Goal: Task Accomplishment & Management: Manage account settings

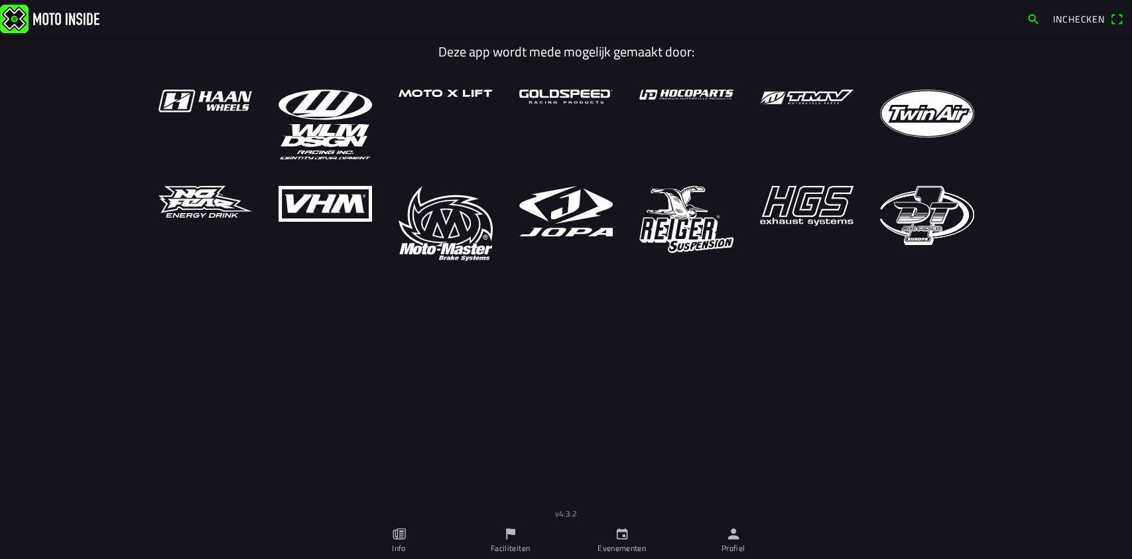
click at [748, 539] on link "Profiel" at bounding box center [733, 539] width 111 height 37
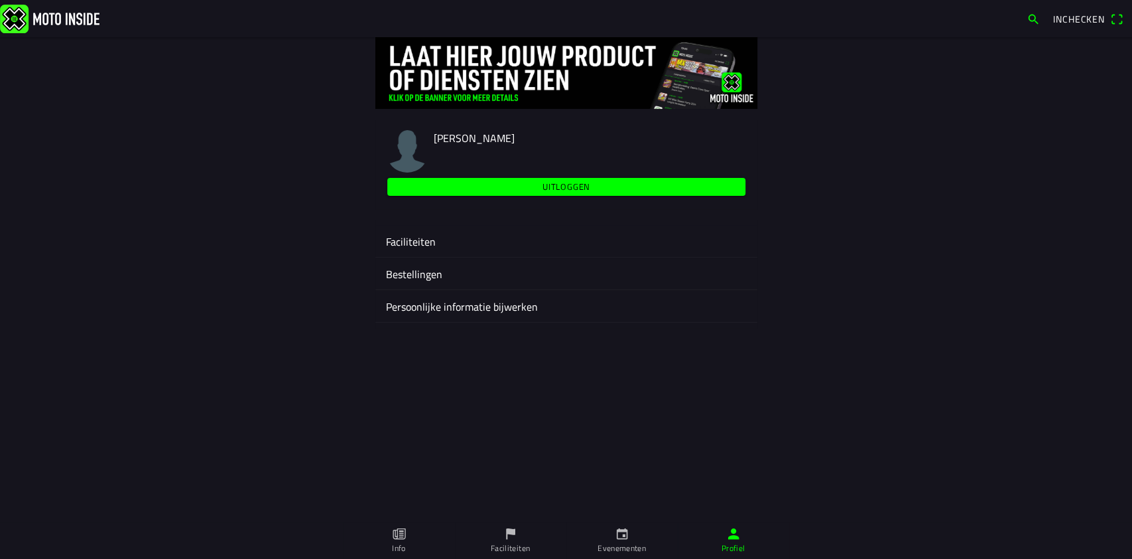
click at [428, 243] on ion-label "Faciliteiten" at bounding box center [566, 242] width 361 height 16
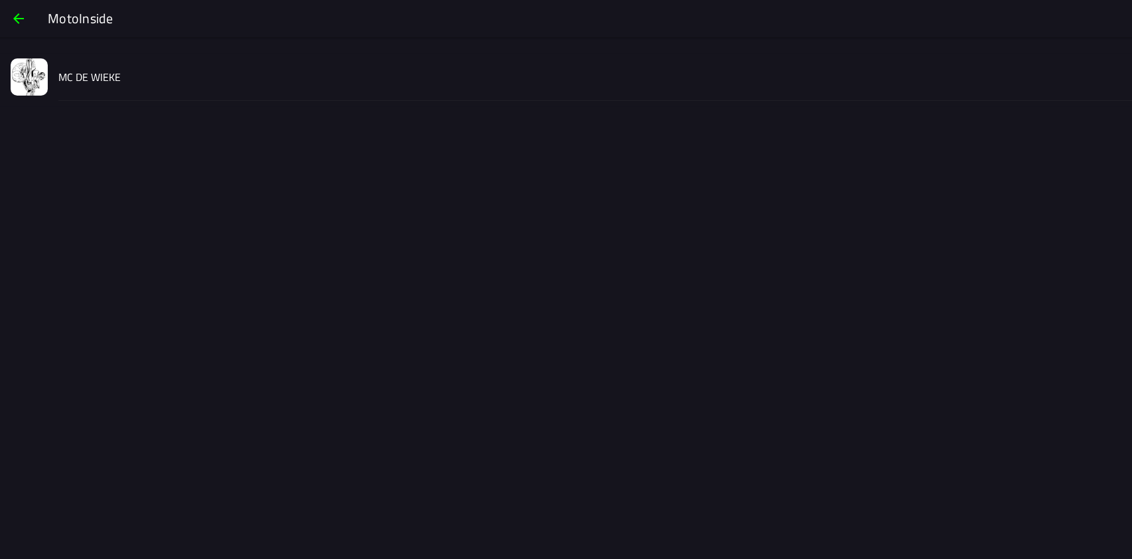
click at [0, 0] on slot "MC DE WIEKE" at bounding box center [0, 0] width 0 height 0
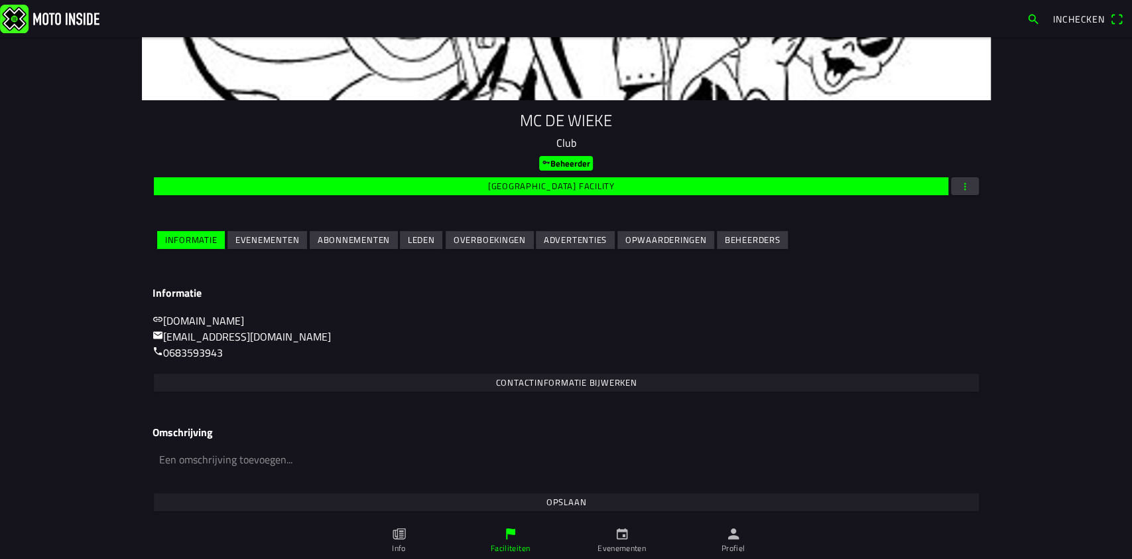
scroll to position [107, 0]
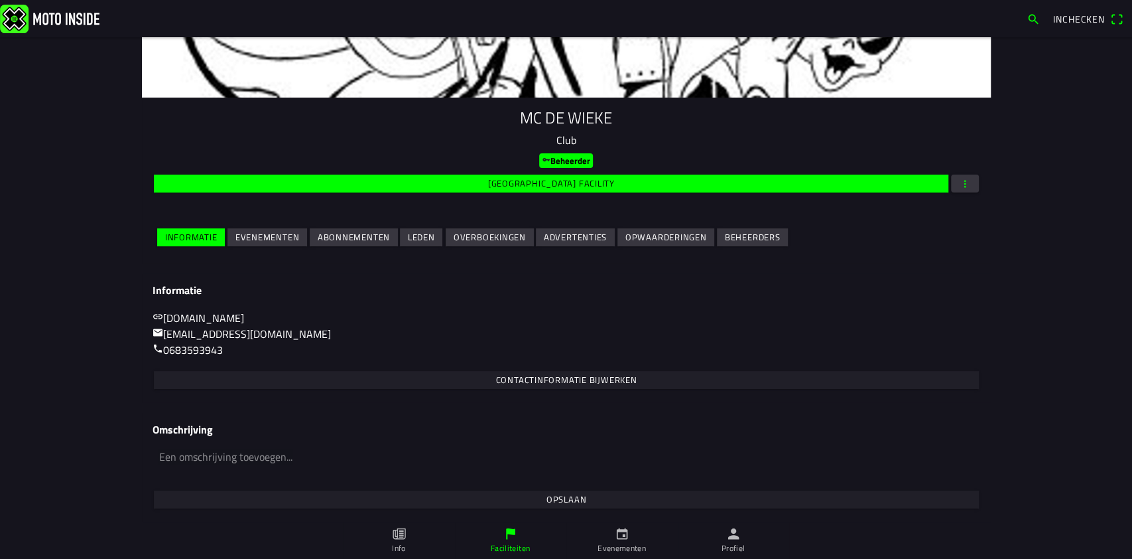
click at [0, 0] on slot "Evenementen" at bounding box center [0, 0] width 0 height 0
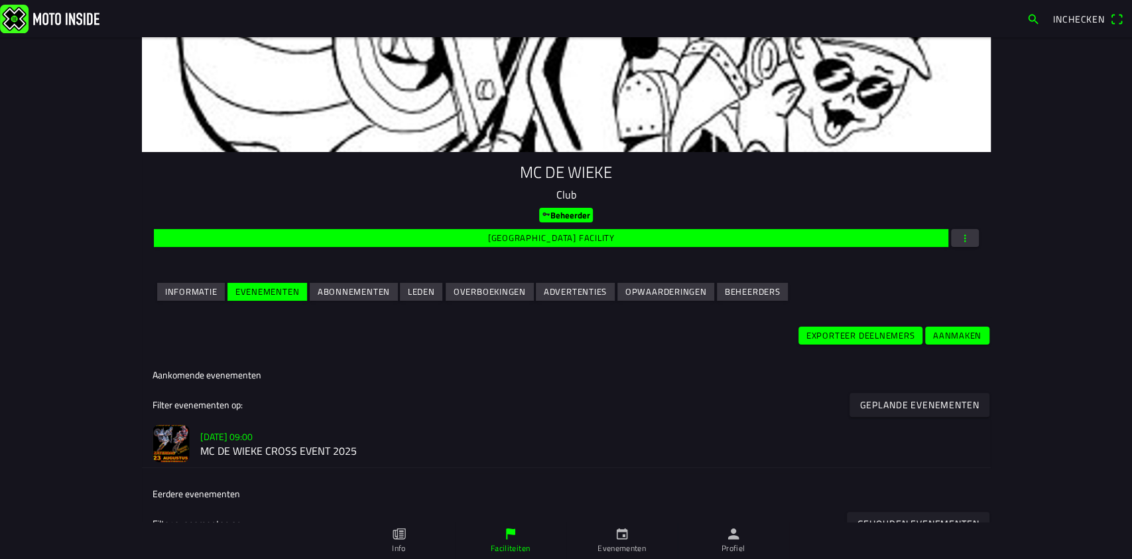
scroll to position [138, 0]
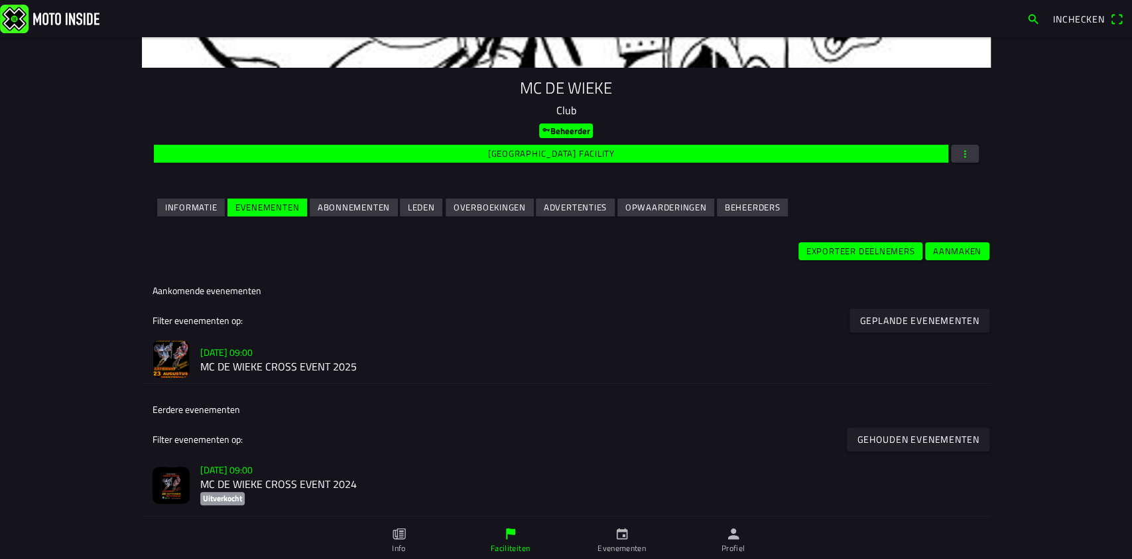
click at [0, 0] on slot "[DATE] 09:00" at bounding box center [0, 0] width 0 height 0
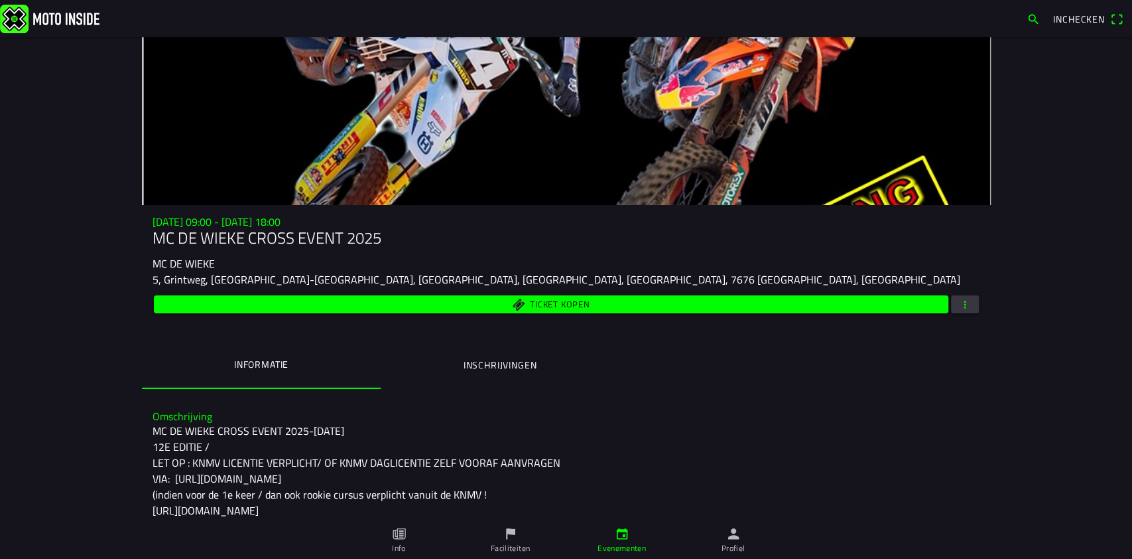
click at [959, 299] on span "button" at bounding box center [965, 304] width 12 height 18
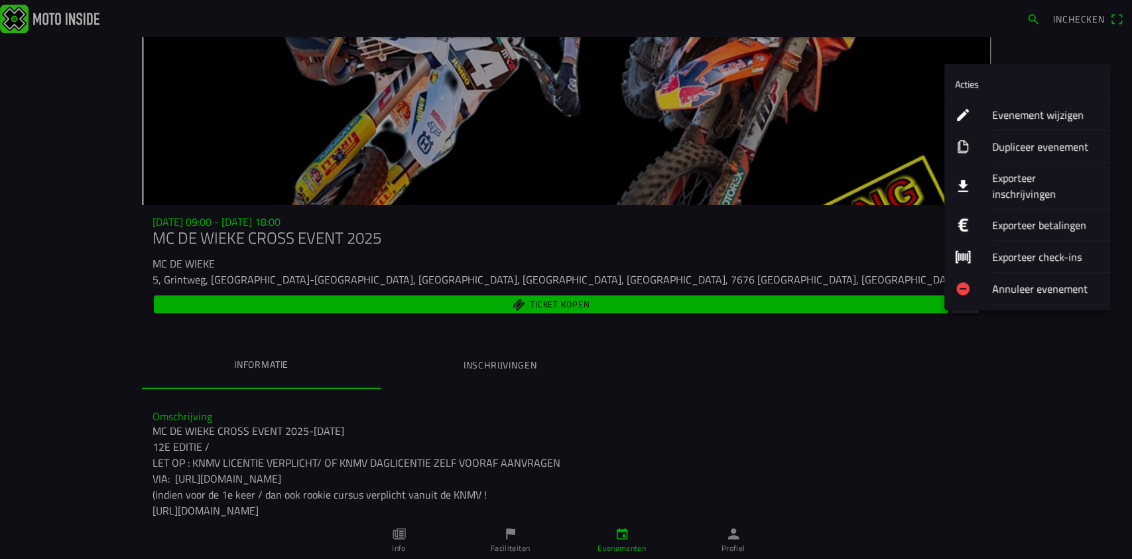
click at [1030, 109] on ion-label "Evenement wijzigen" at bounding box center [1045, 115] width 107 height 16
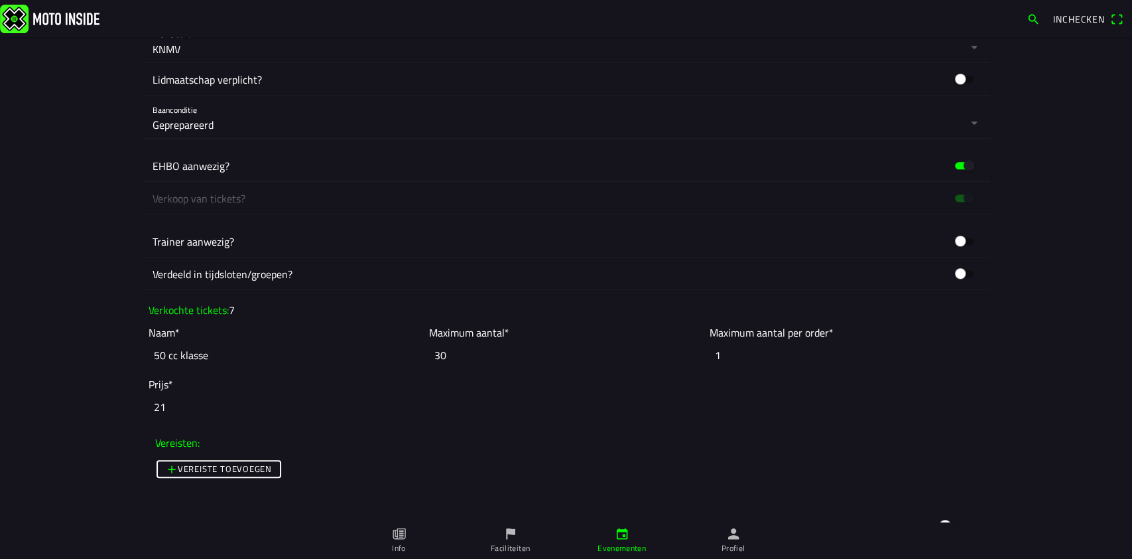
scroll to position [884, 0]
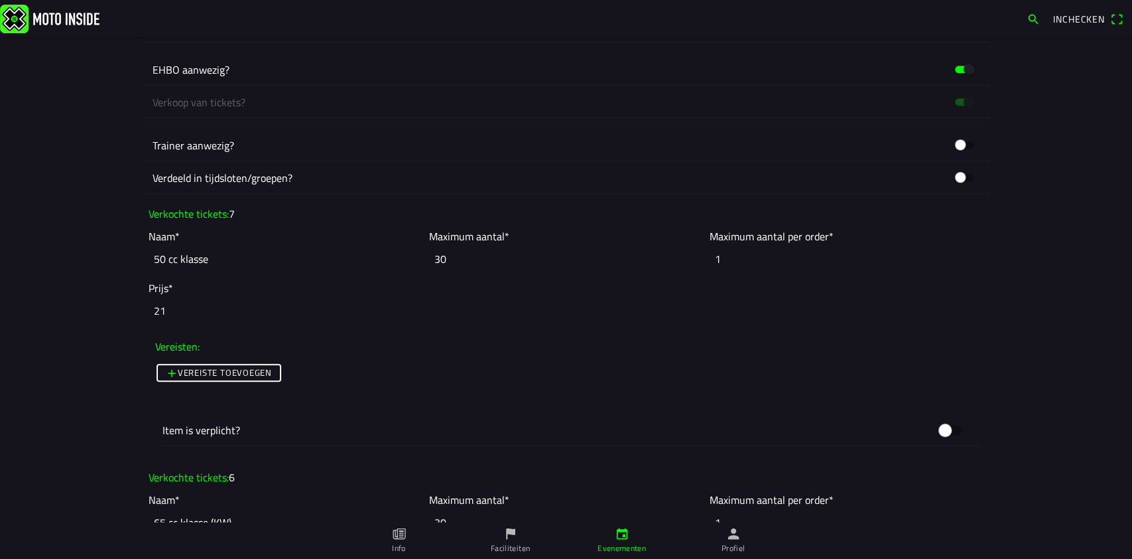
click at [625, 532] on icon "calendar" at bounding box center [622, 533] width 15 height 15
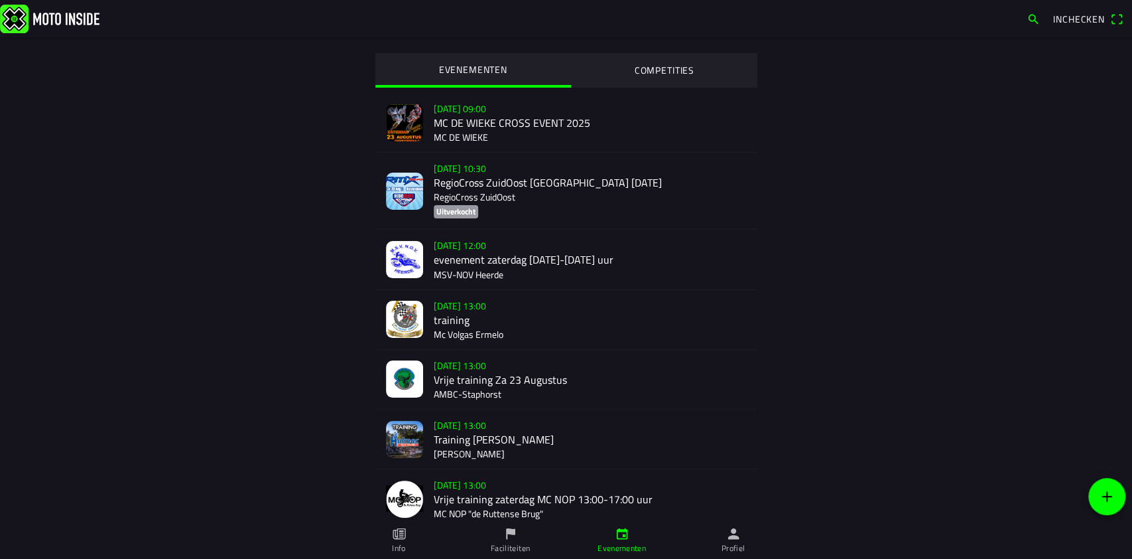
click at [446, 111] on div "[DATE] 09:00 MC DE WIEKE CROSS EVENT 2025 MC DE WIEKE" at bounding box center [590, 122] width 313 height 59
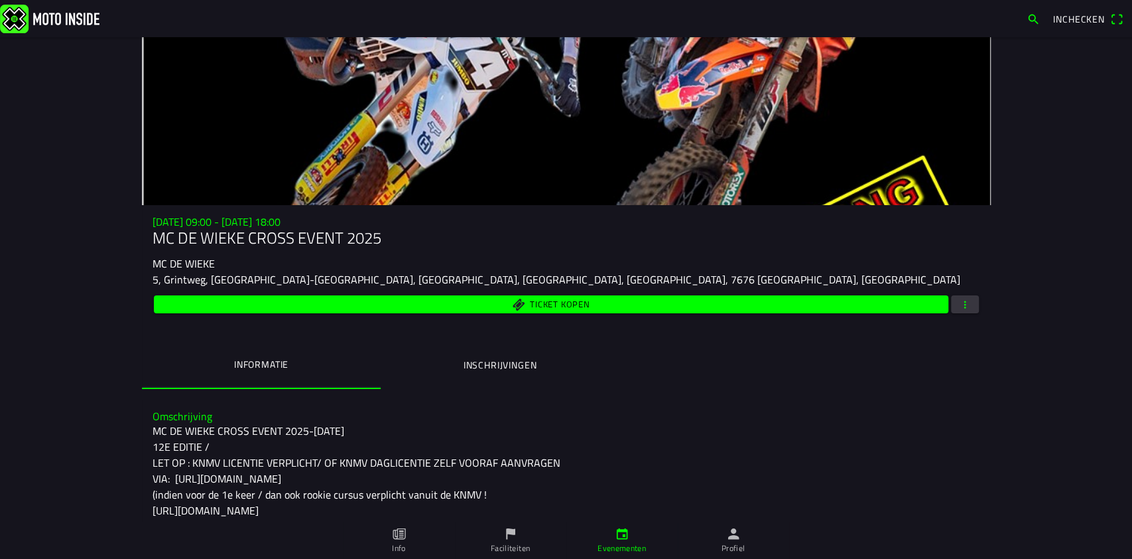
click at [959, 299] on span "button" at bounding box center [965, 304] width 12 height 18
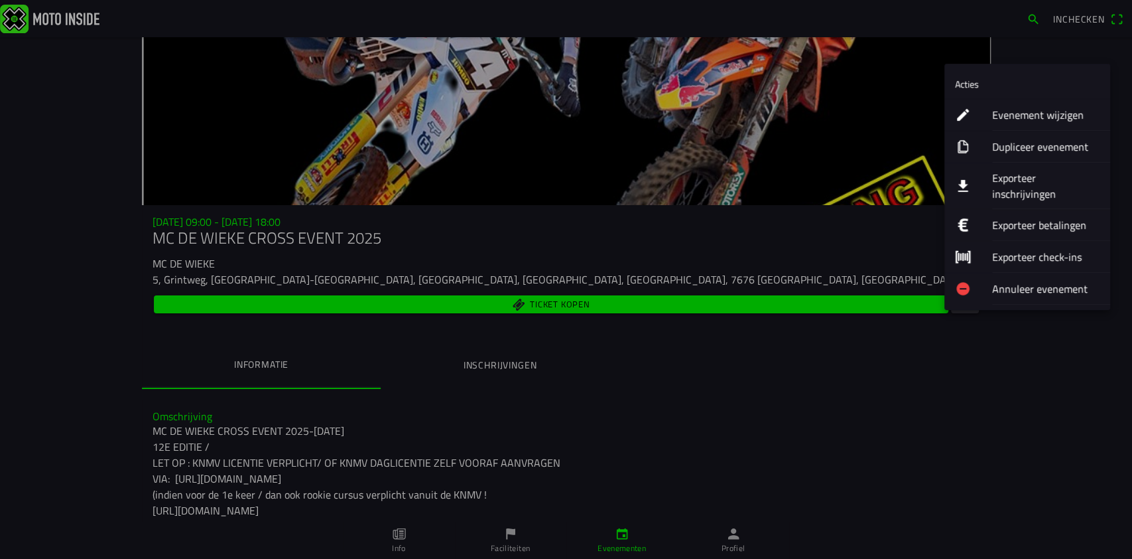
click at [1022, 170] on ion-label "Exporteer inschrijvingen" at bounding box center [1045, 186] width 107 height 32
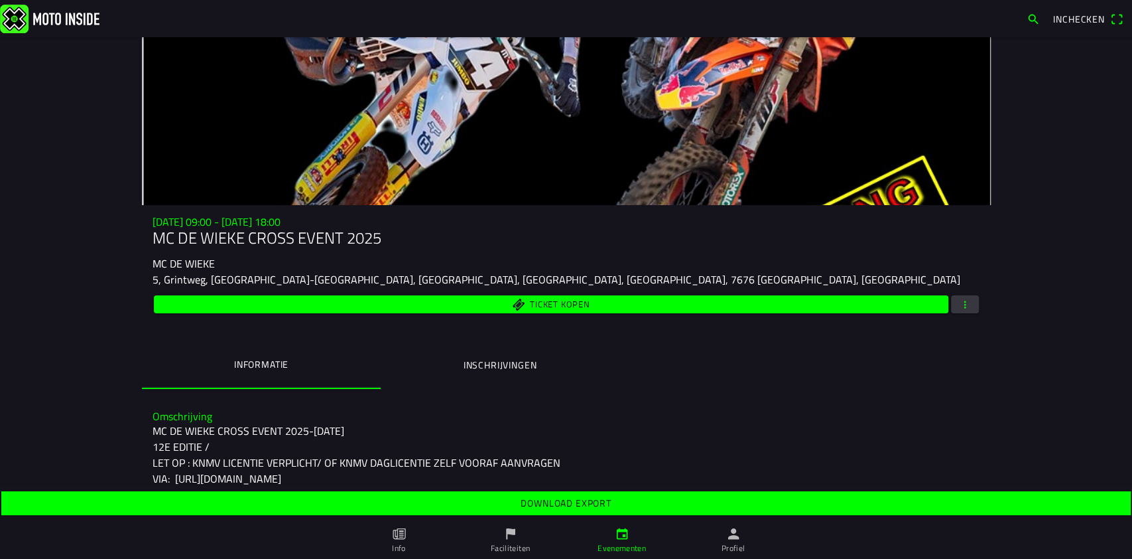
click at [0, 0] on slot "Download export" at bounding box center [0, 0] width 0 height 0
